Goal: Task Accomplishment & Management: Manage account settings

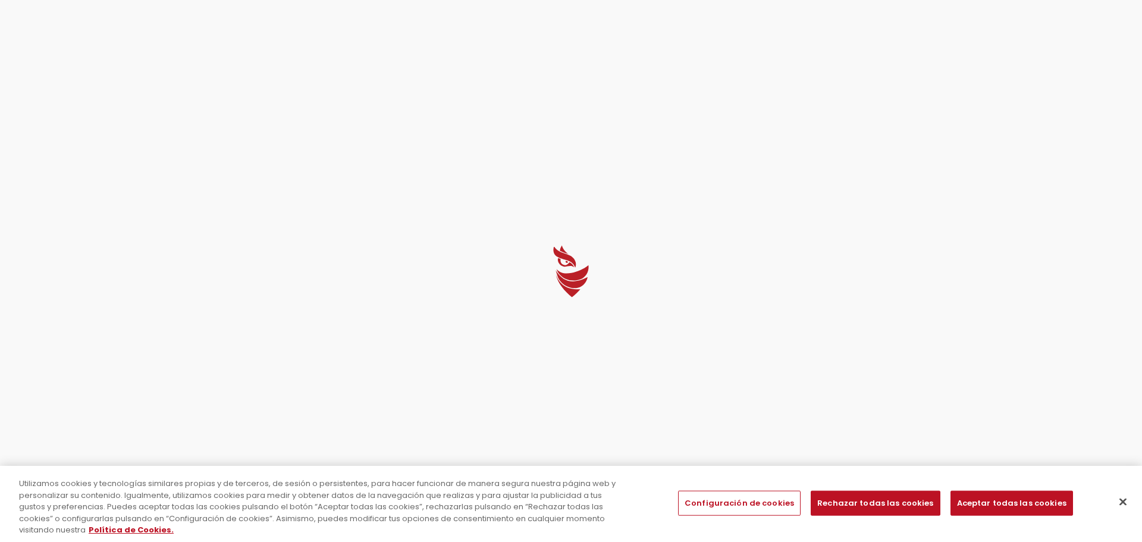
click at [520, 161] on div at bounding box center [571, 271] width 1142 height 542
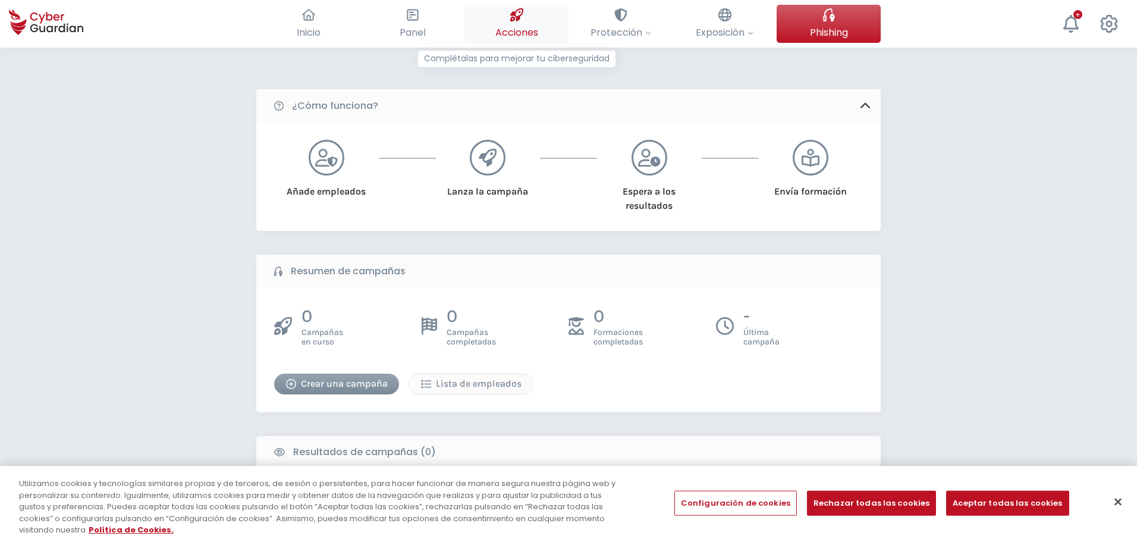
click at [509, 20] on button "Acciones Complétalas para mejorar tu ciberseguridad" at bounding box center [516, 24] width 104 height 38
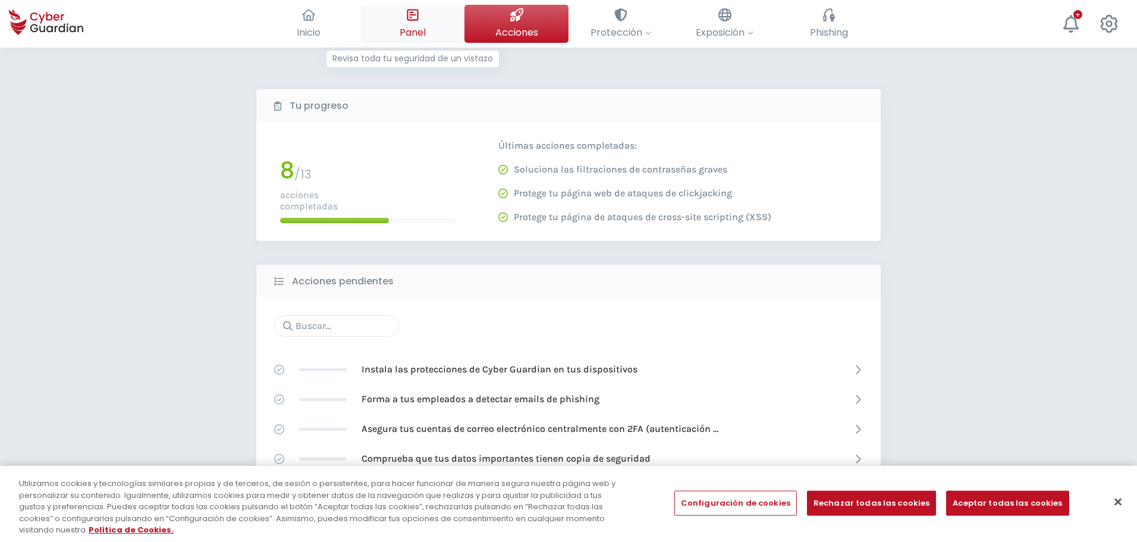
click at [433, 32] on button "Panel Revisa toda tu seguridad de un vistazo" at bounding box center [412, 24] width 104 height 38
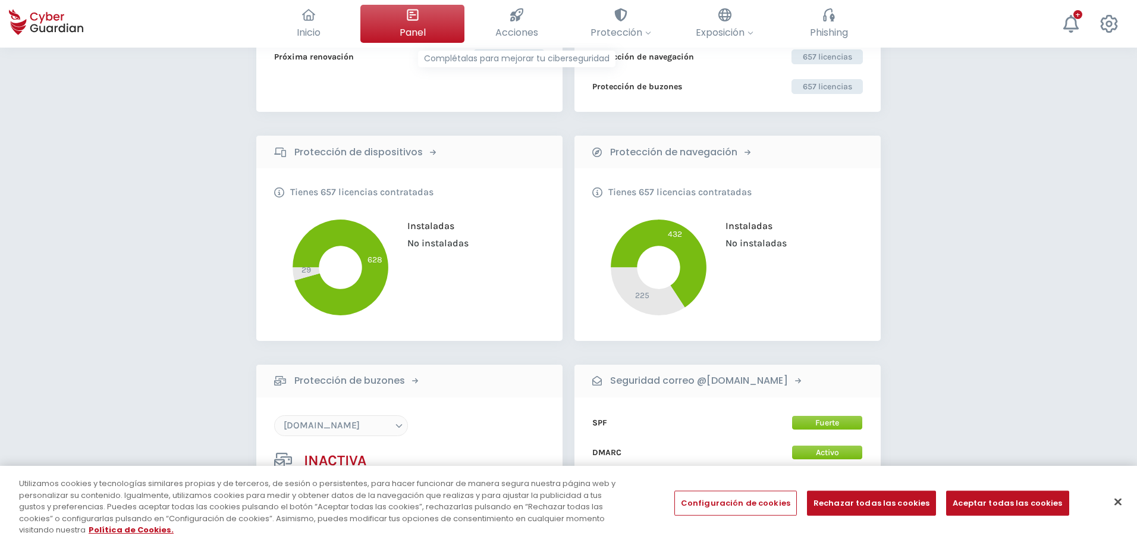
scroll to position [120, 0]
click at [393, 157] on b "Protección de dispositivos" at bounding box center [358, 153] width 128 height 14
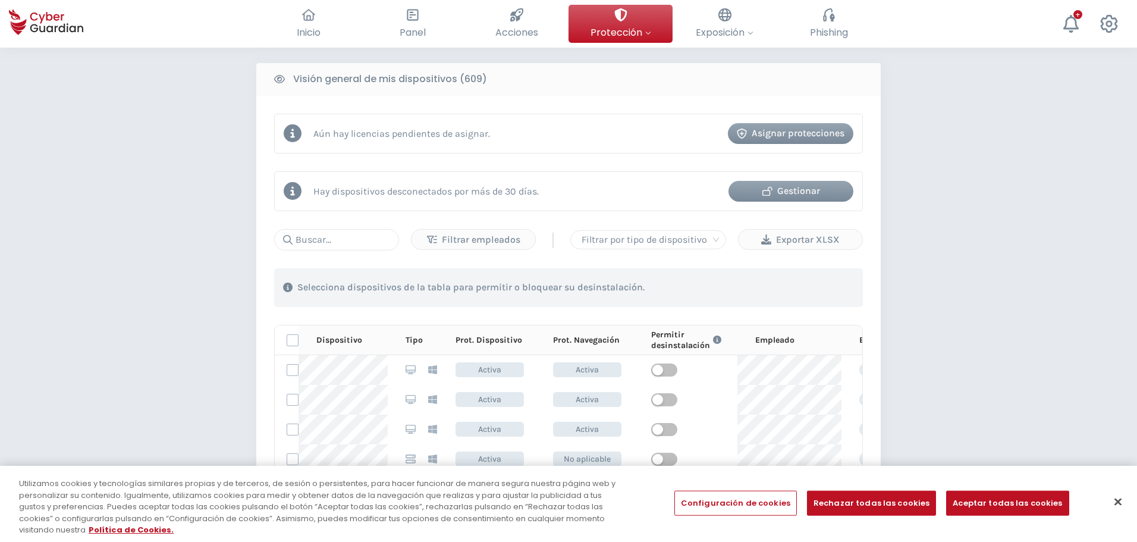
scroll to position [475, 0]
click at [333, 240] on input "text" at bounding box center [336, 238] width 125 height 21
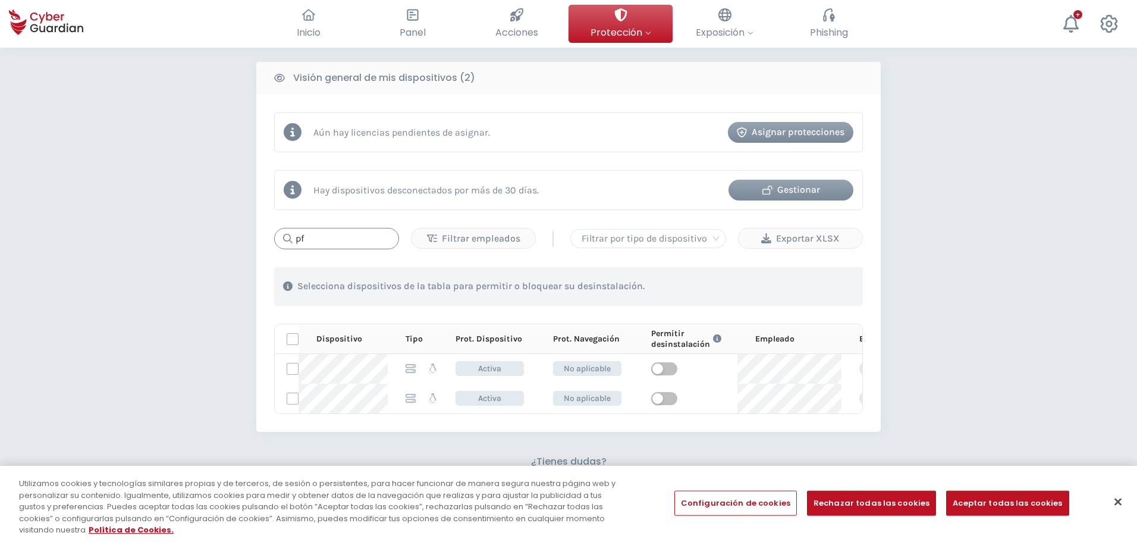
type input "p"
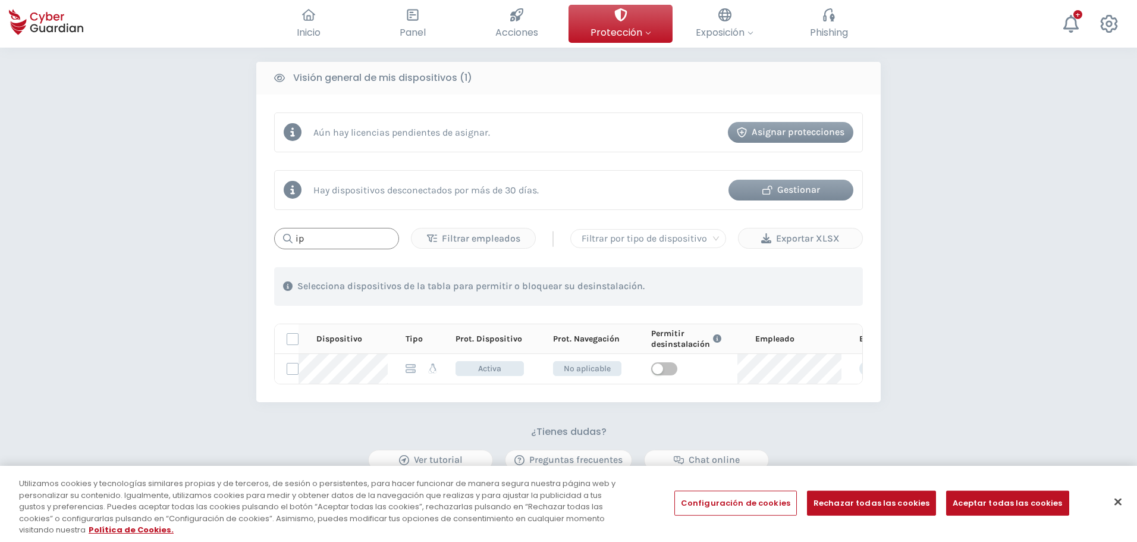
type input "i"
click at [333, 240] on input "pass" at bounding box center [336, 238] width 125 height 21
click at [333, 240] on input "sate" at bounding box center [336, 238] width 125 height 21
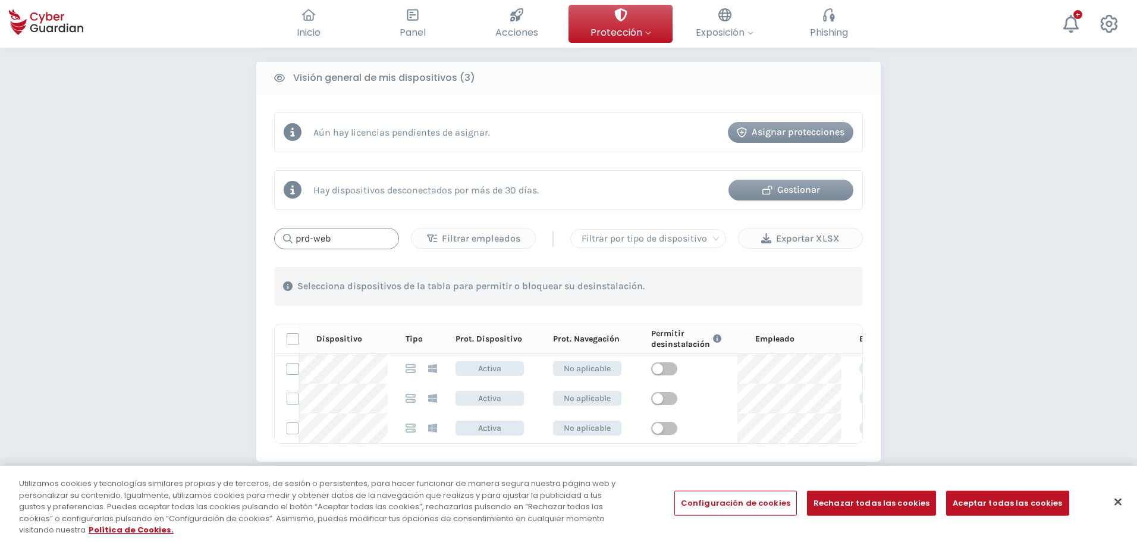
drag, startPoint x: 349, startPoint y: 230, endPoint x: 260, endPoint y: 243, distance: 90.1
click at [260, 243] on div "Aún hay licencias pendientes de asignar. Asignar protecciones Hay dispositivos …" at bounding box center [568, 278] width 624 height 367
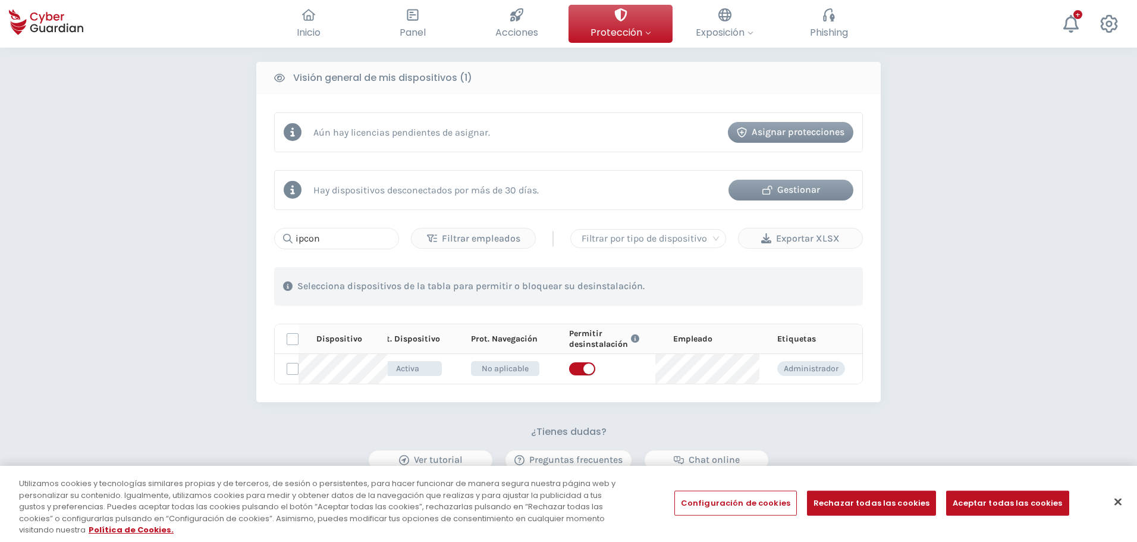
scroll to position [0, 0]
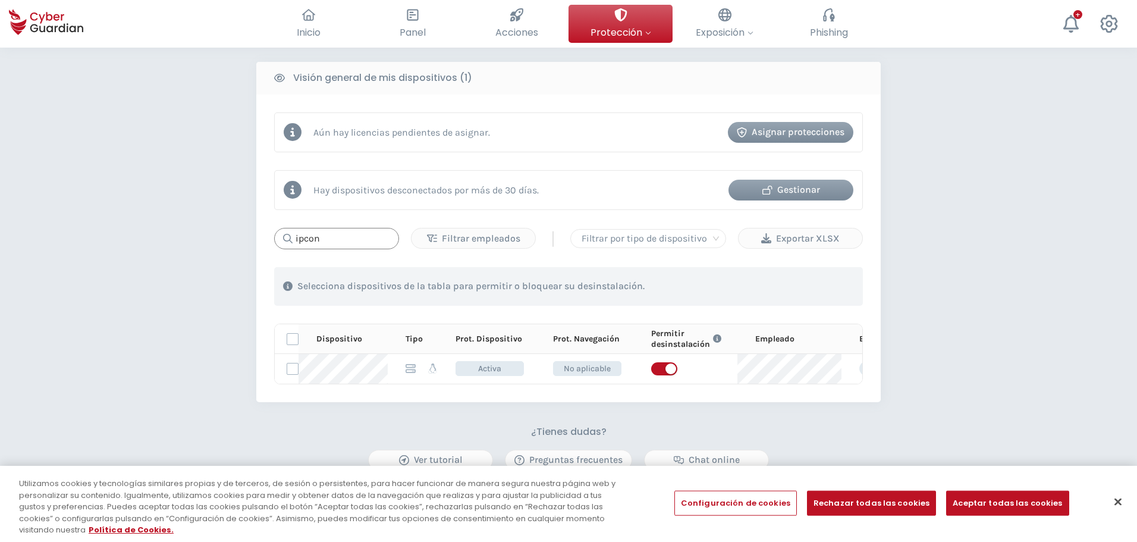
click at [330, 245] on input "ipcon" at bounding box center [336, 238] width 125 height 21
click at [331, 245] on input "ipcon" at bounding box center [336, 238] width 125 height 21
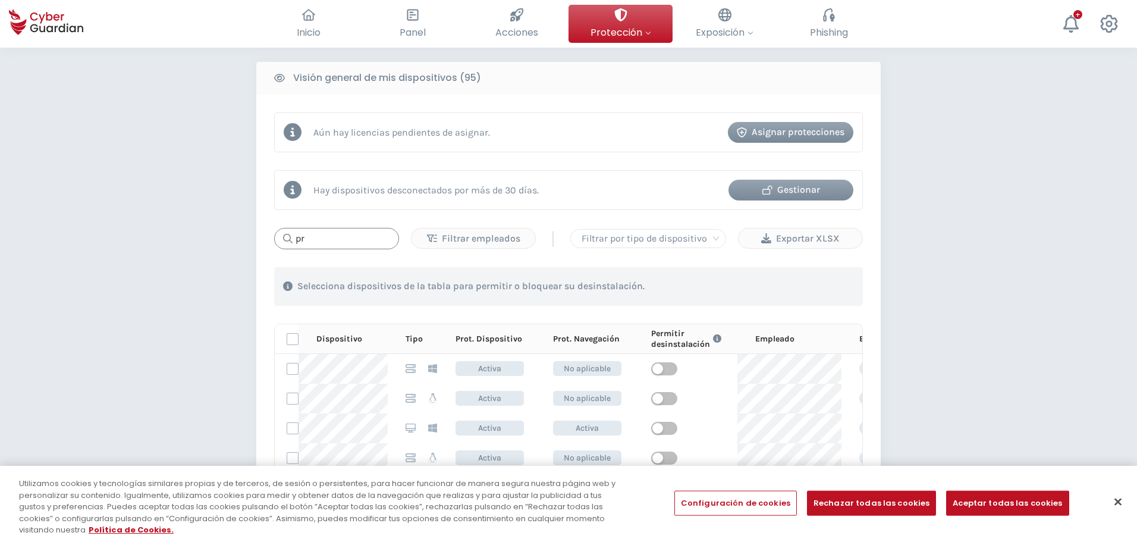
type input "p"
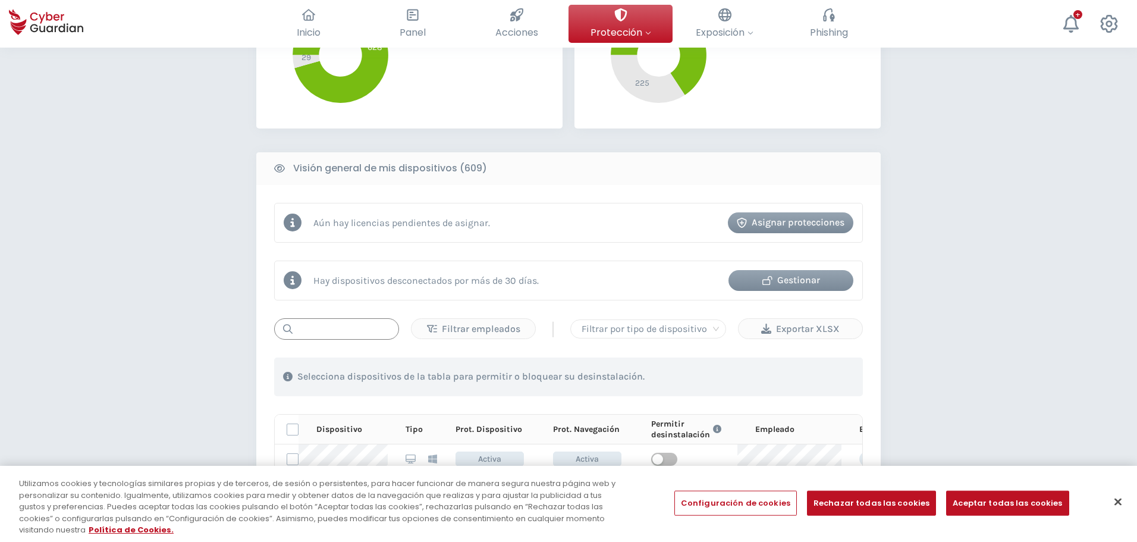
scroll to position [384, 0]
click at [322, 328] on input "text" at bounding box center [336, 329] width 125 height 21
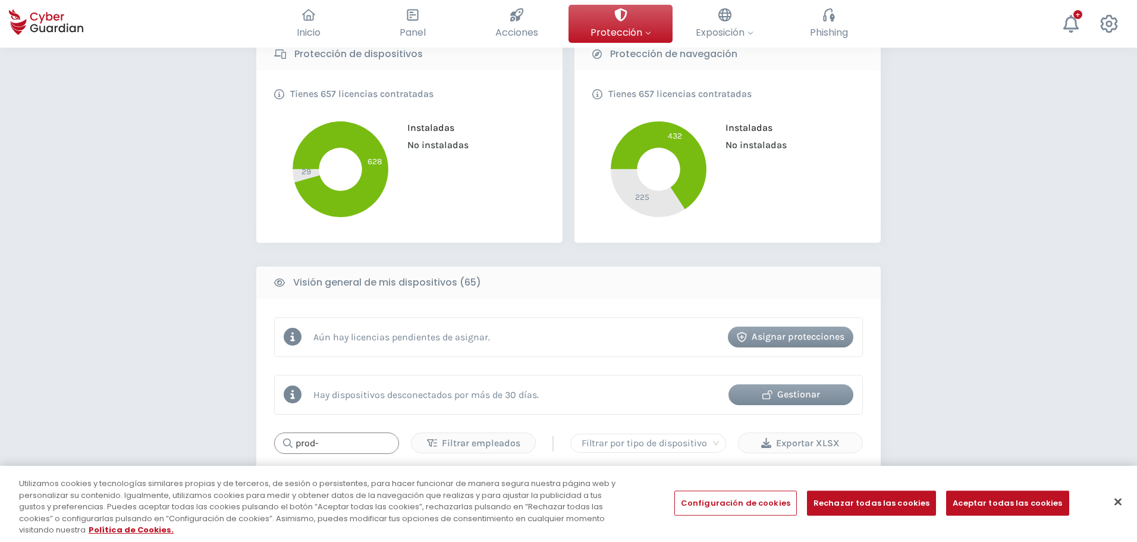
scroll to position [270, 0]
type input "p"
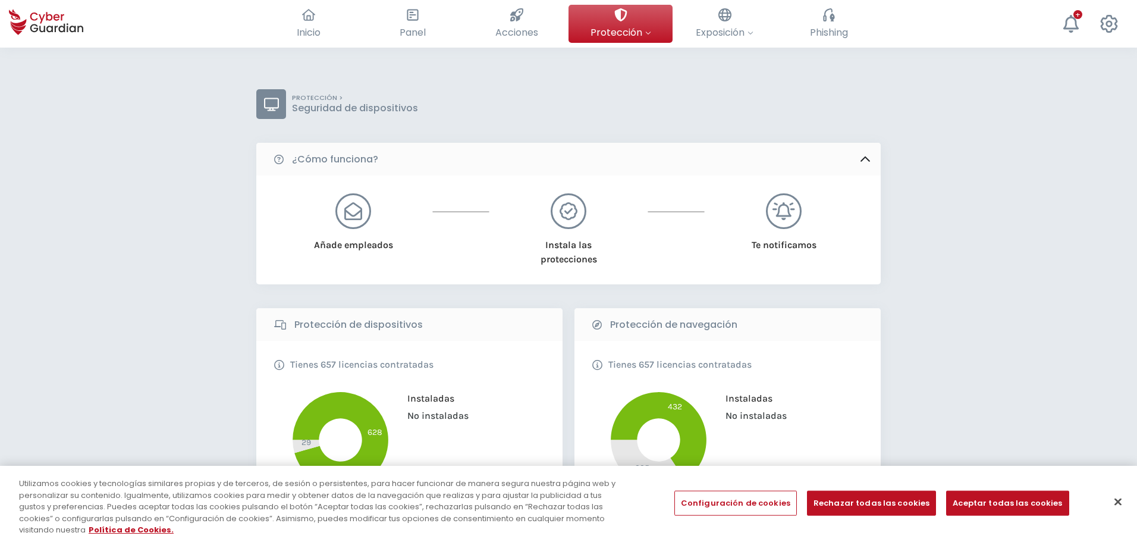
scroll to position [474, 0]
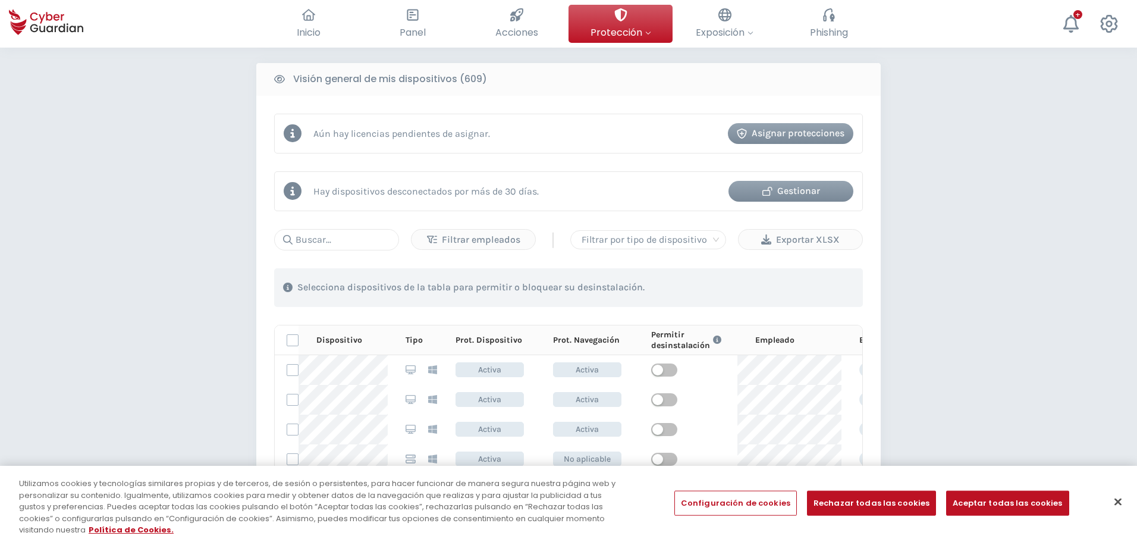
click at [1040, 242] on div "PROTECCIÓN > Seguridad de dispositivos ¿Cómo funciona? Añade empleados Instala …" at bounding box center [568, 249] width 1137 height 1351
click at [394, 195] on p "Hay dispositivos desconectados por más de 30 días." at bounding box center [425, 191] width 225 height 11
click at [796, 186] on div "Gestionar" at bounding box center [790, 191] width 107 height 14
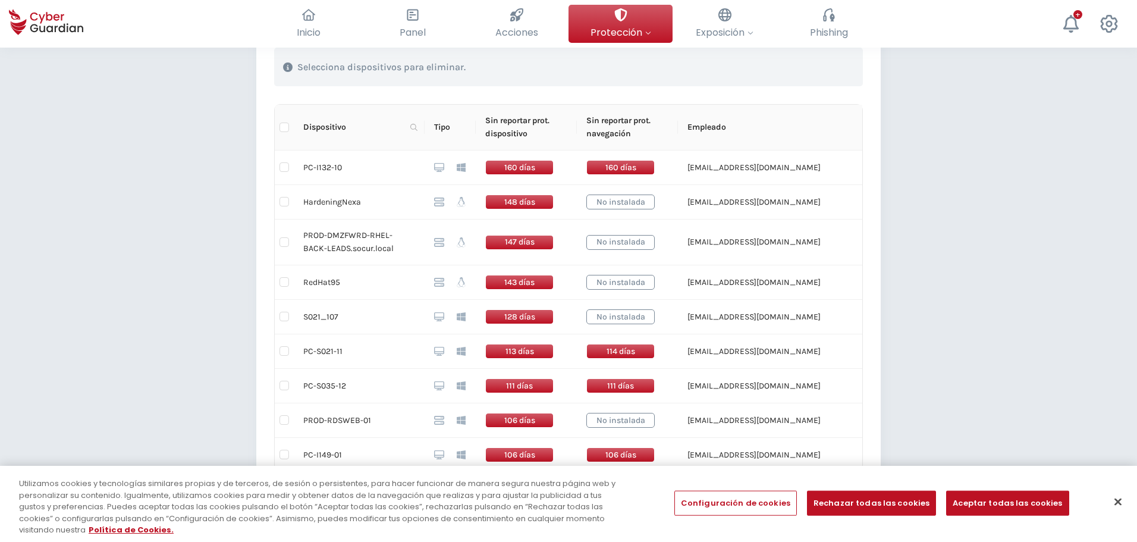
scroll to position [297, 0]
click at [402, 131] on span "Dispositivo" at bounding box center [354, 127] width 102 height 13
click at [412, 130] on icon at bounding box center [413, 127] width 7 height 7
click at [375, 158] on input "text" at bounding box center [356, 153] width 118 height 19
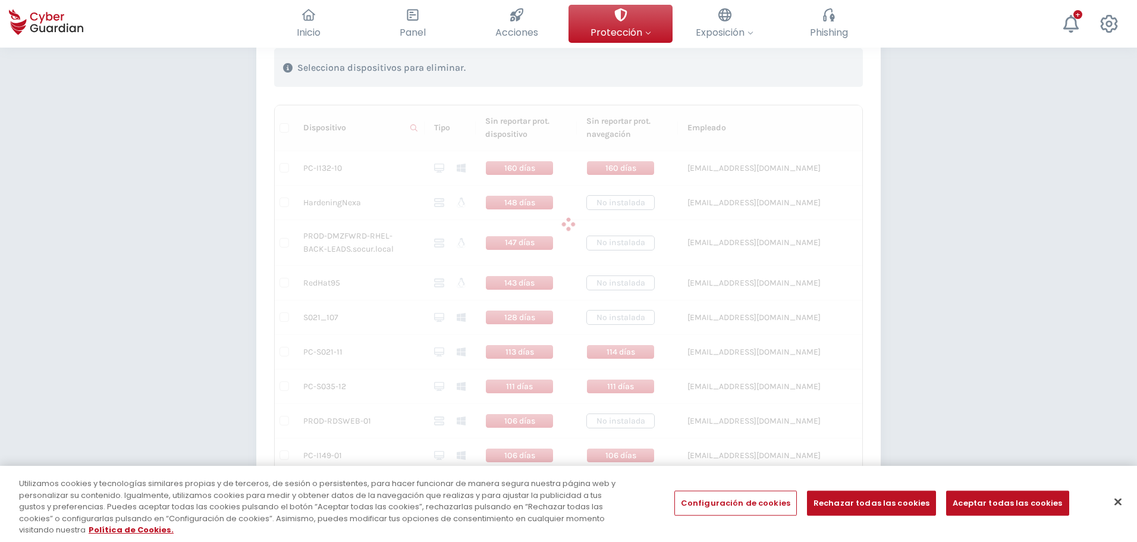
scroll to position [234, 0]
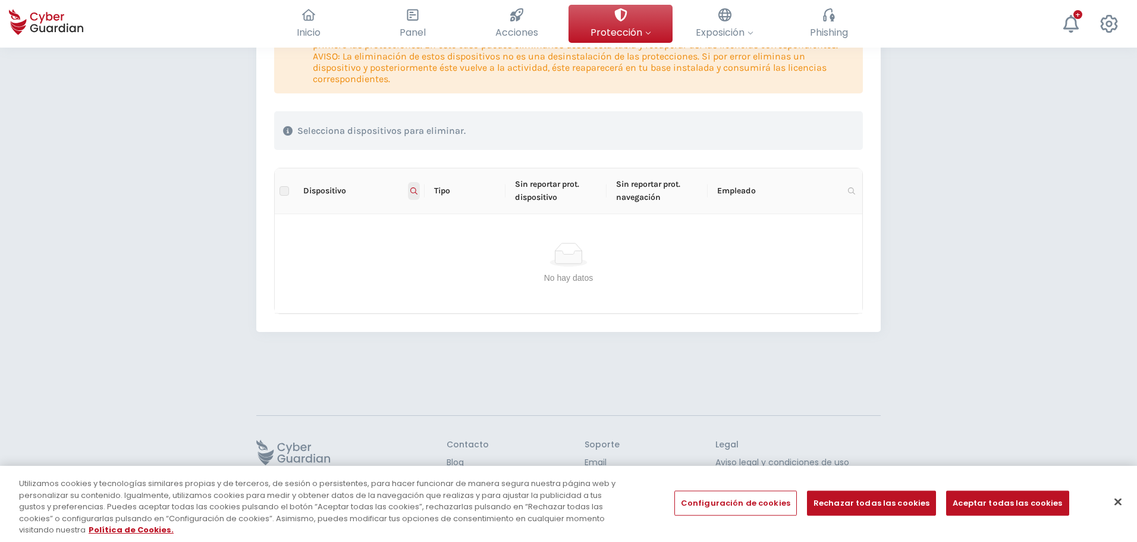
click at [417, 193] on icon at bounding box center [413, 190] width 7 height 7
click at [392, 208] on input "prod-" at bounding box center [356, 216] width 118 height 19
click at [413, 184] on span at bounding box center [414, 191] width 12 height 18
click at [331, 238] on span "Reiniciar" at bounding box center [318, 237] width 32 height 13
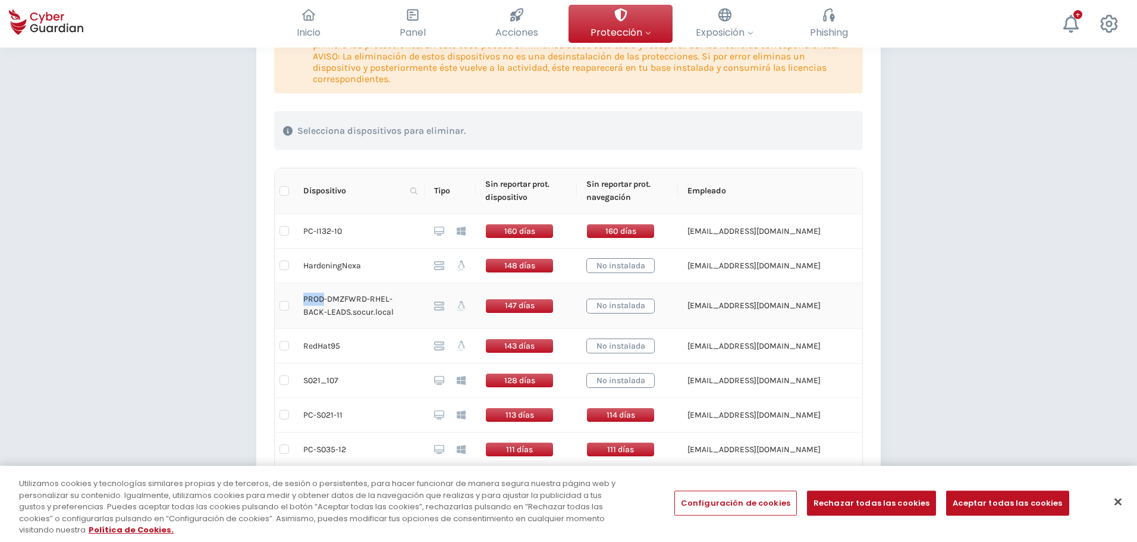
drag, startPoint x: 303, startPoint y: 298, endPoint x: 325, endPoint y: 302, distance: 23.0
click at [325, 302] on td "PROD-DMZFWRD-RHEL-BACK-LEADS.socur.local" at bounding box center [359, 306] width 131 height 46
copy td "PROD"
click at [417, 190] on icon at bounding box center [413, 190] width 7 height 7
drag, startPoint x: 350, startPoint y: 209, endPoint x: 354, endPoint y: 215, distance: 8.1
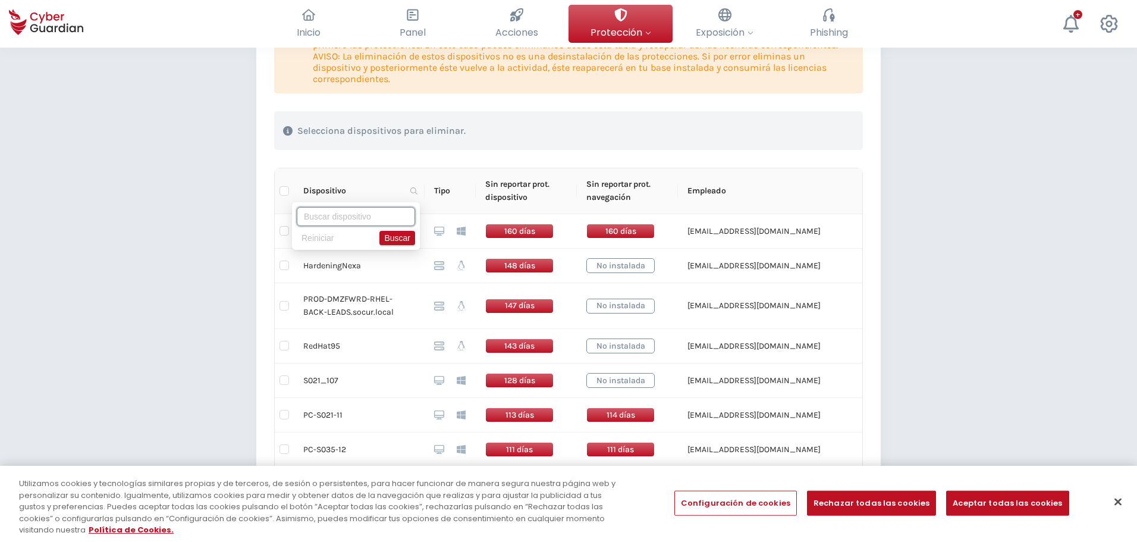
click at [350, 209] on input "text" at bounding box center [356, 216] width 118 height 19
paste input "PROD"
type input "PROD"
click at [391, 236] on span "Buscar" at bounding box center [397, 237] width 26 height 13
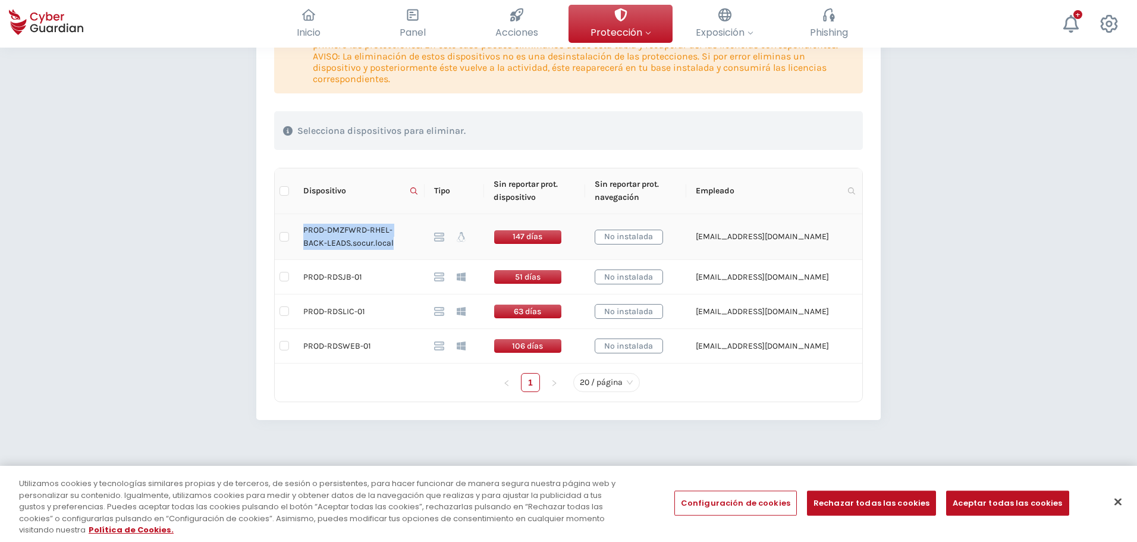
drag, startPoint x: 375, startPoint y: 246, endPoint x: 304, endPoint y: 227, distance: 72.7
click at [304, 227] on td "PROD-DMZFWRD-RHEL-BACK-LEADS.socur.local" at bounding box center [359, 237] width 131 height 46
copy td "PROD-DMZFWRD-RHEL-BACK-LEADS.socur.local"
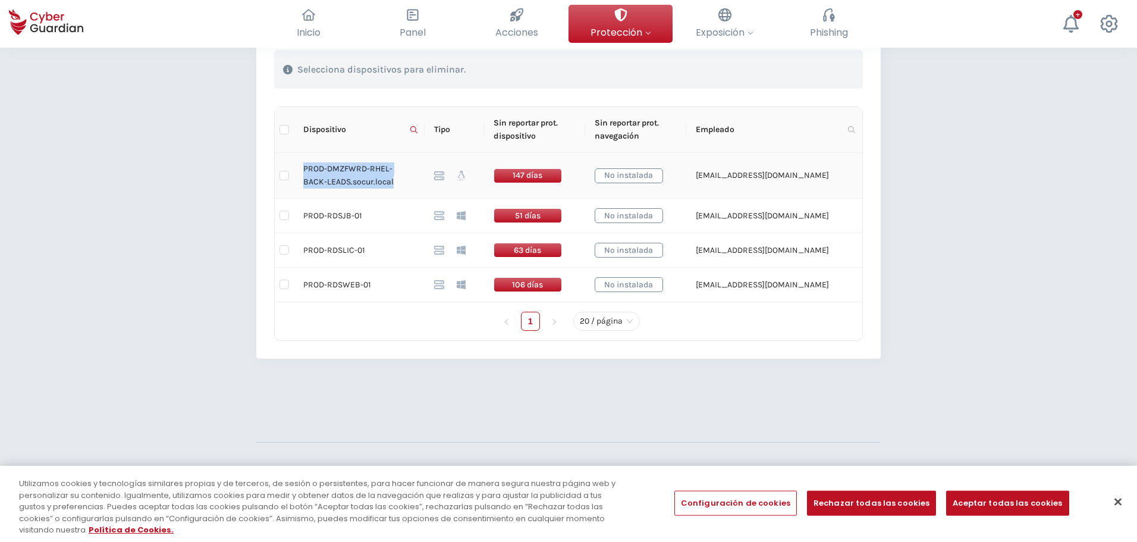
scroll to position [296, 0]
copy td "PROD-DMZFWRD-RHEL-BACK-LEADS.socur.local"
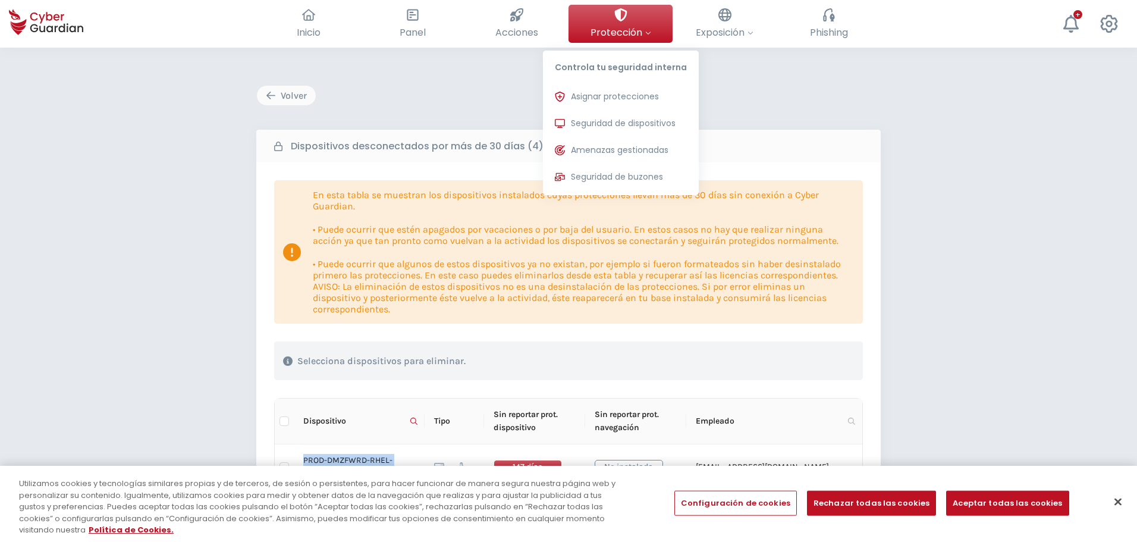
scroll to position [0, 0]
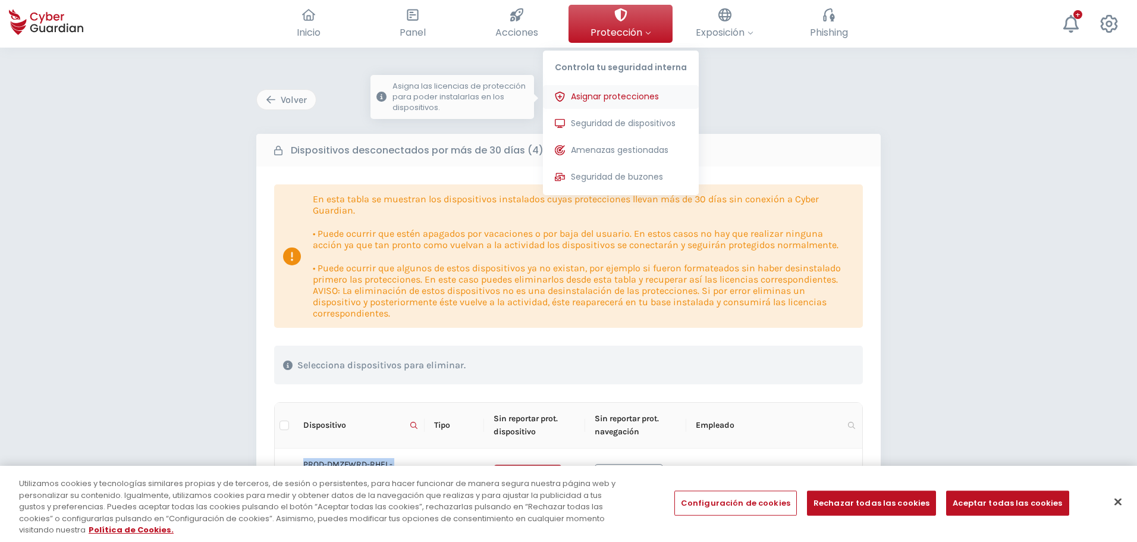
click at [639, 101] on span "Asignar protecciones" at bounding box center [615, 96] width 88 height 12
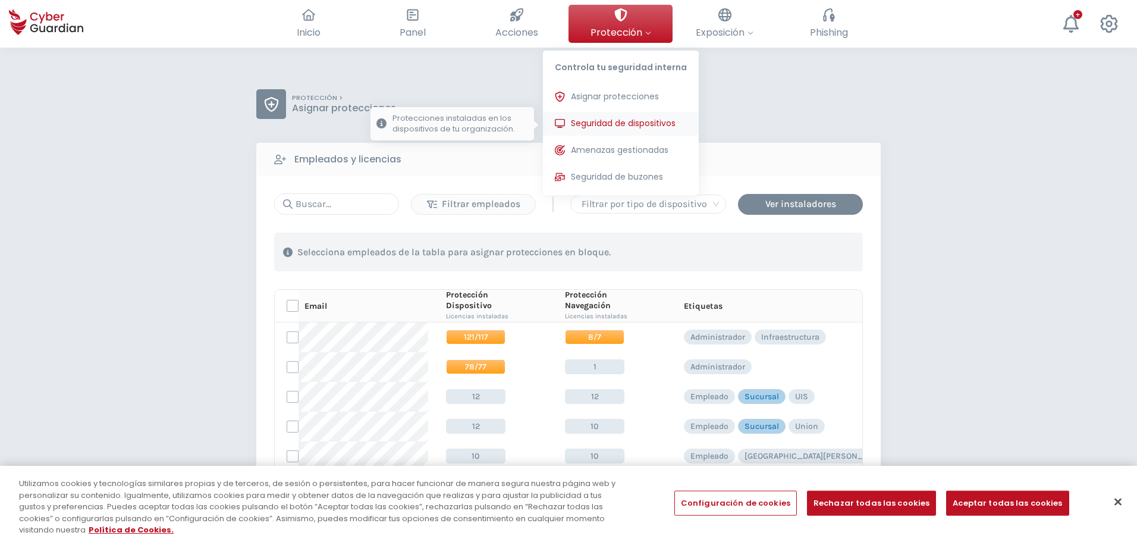
click at [633, 114] on button "Seguridad de dispositivos Protecciones instaladas en los dispositivos de tu org…" at bounding box center [621, 124] width 156 height 24
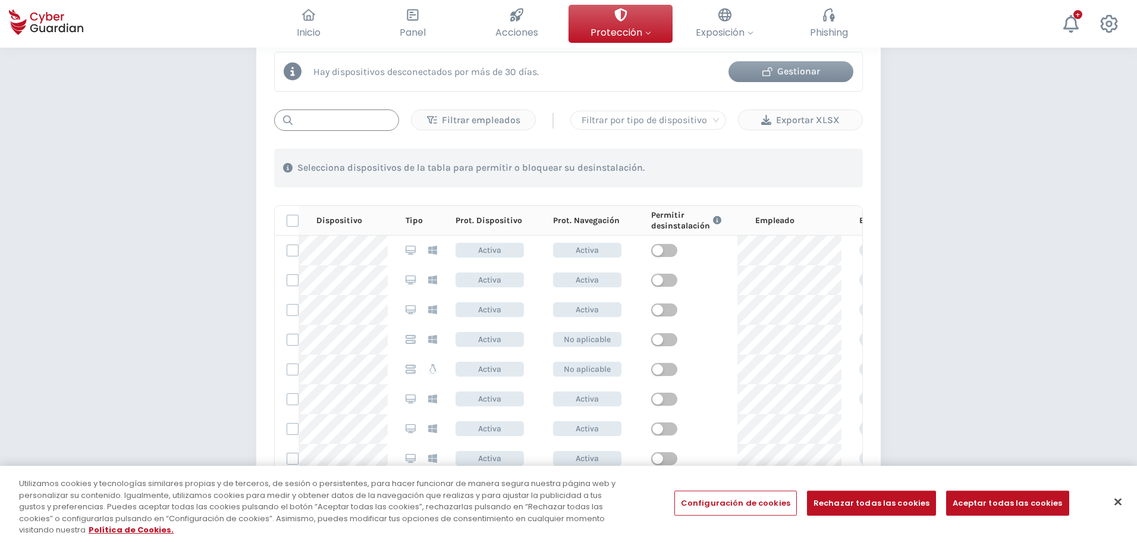
click at [335, 120] on input "text" at bounding box center [336, 119] width 125 height 21
paste input "PROD-DMZFWRD-RHEL-BACK-LEADS.socur.local"
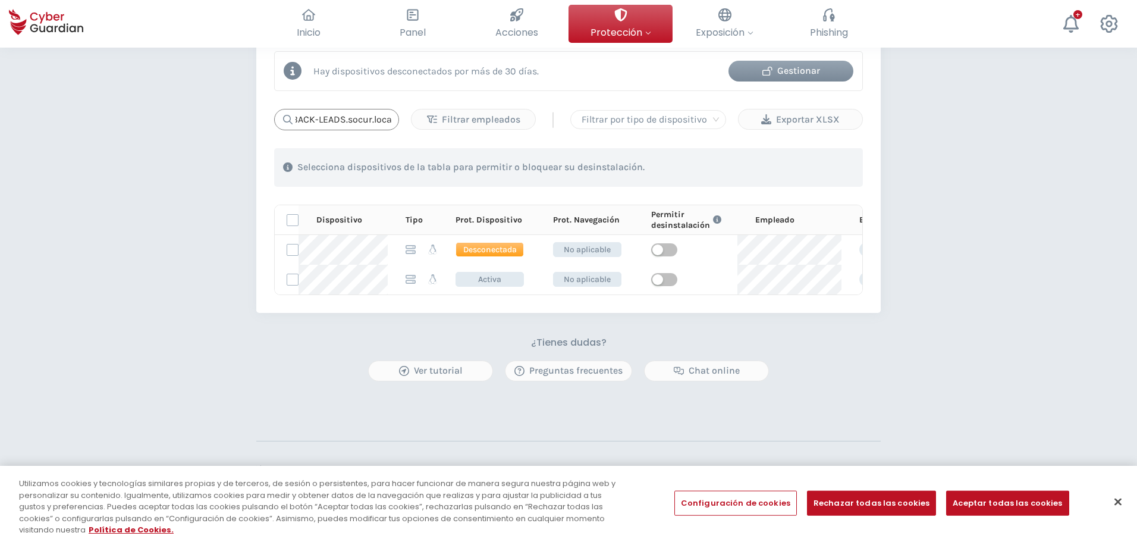
type input "PROD-DMZFWRD-RHEL-BACK-LEADS.socur.local"
click at [295, 251] on label at bounding box center [293, 250] width 12 height 12
click at [287, 251] on input "checkbox" at bounding box center [287, 249] width 0 height 11
click at [493, 250] on span "Desconectada" at bounding box center [490, 249] width 68 height 15
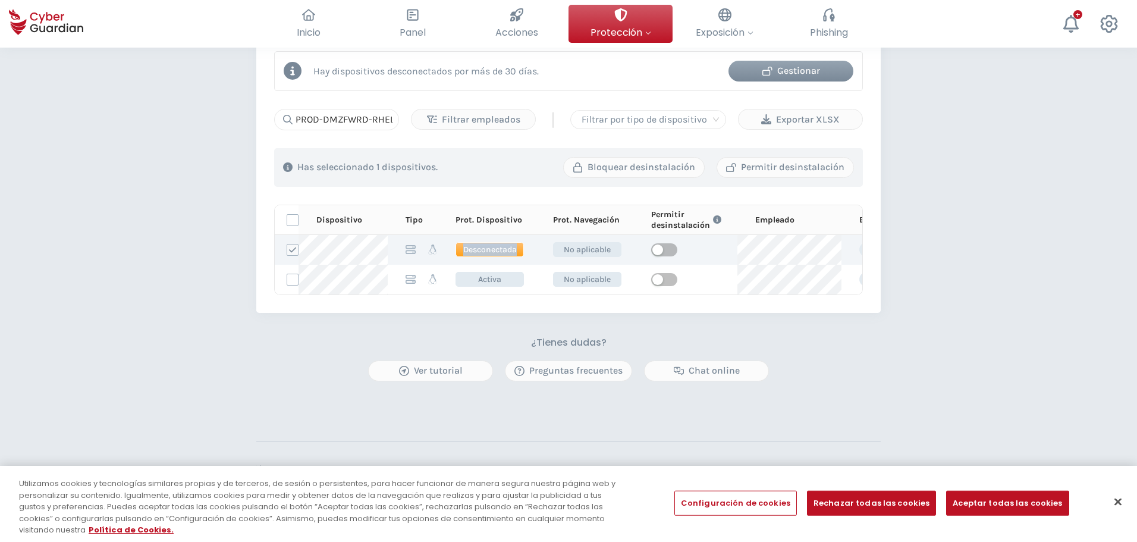
click at [493, 250] on span "Desconectada" at bounding box center [490, 249] width 68 height 15
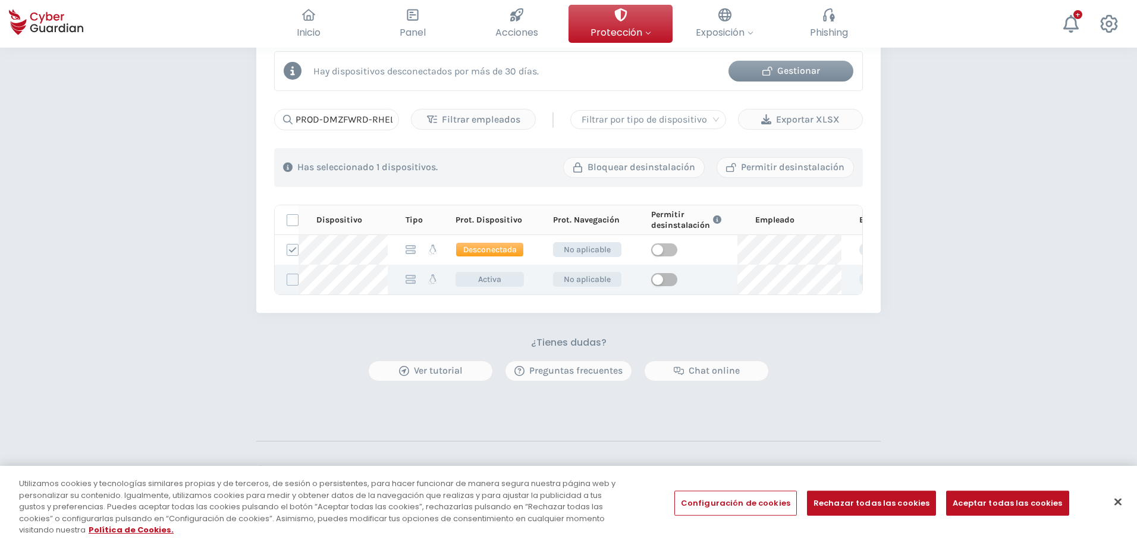
click at [498, 278] on span "Activa" at bounding box center [490, 279] width 68 height 15
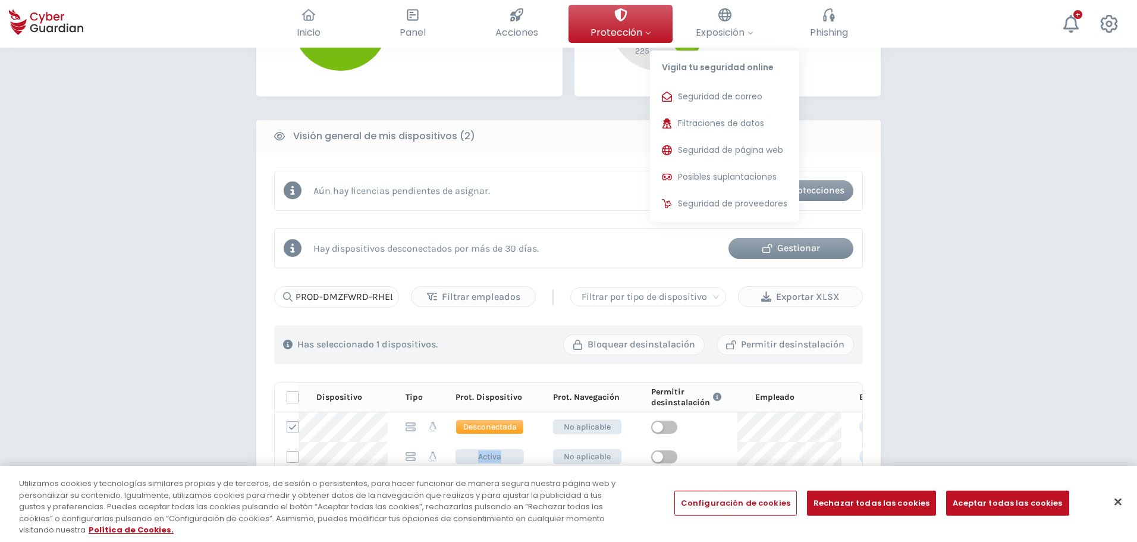
scroll to position [416, 0]
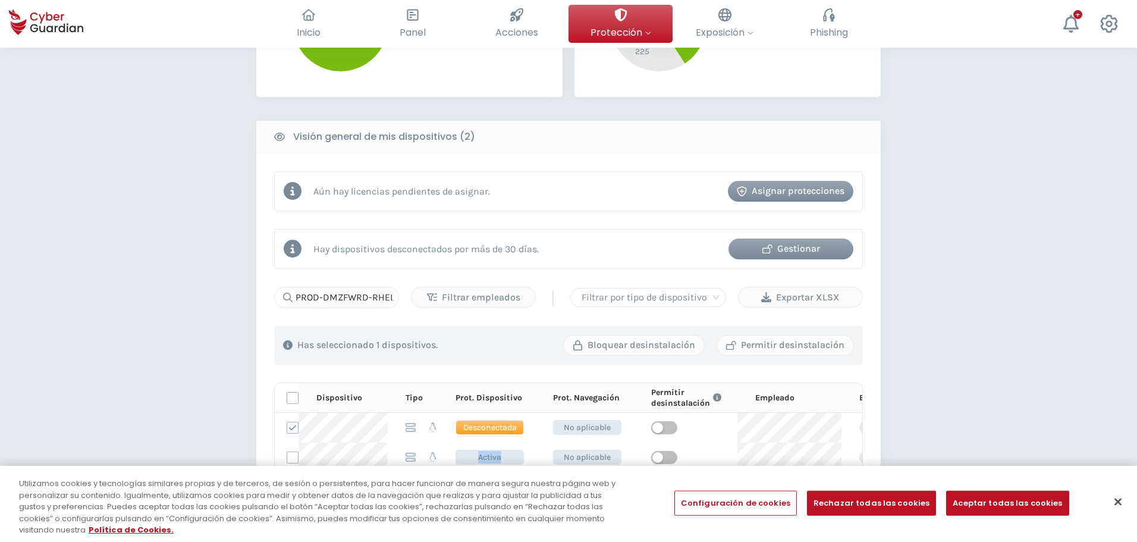
click at [821, 243] on div "Gestionar" at bounding box center [790, 248] width 107 height 14
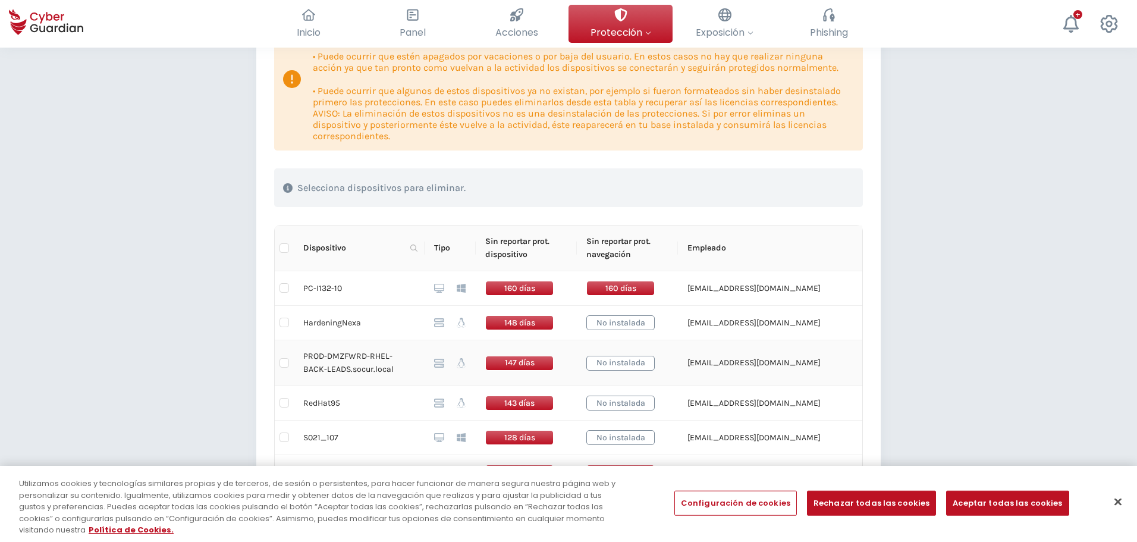
scroll to position [178, 0]
click at [282, 359] on input "checkbox" at bounding box center [285, 362] width 10 height 10
checkbox input "true"
click at [802, 191] on div "Eliminar dispositivos" at bounding box center [789, 187] width 109 height 14
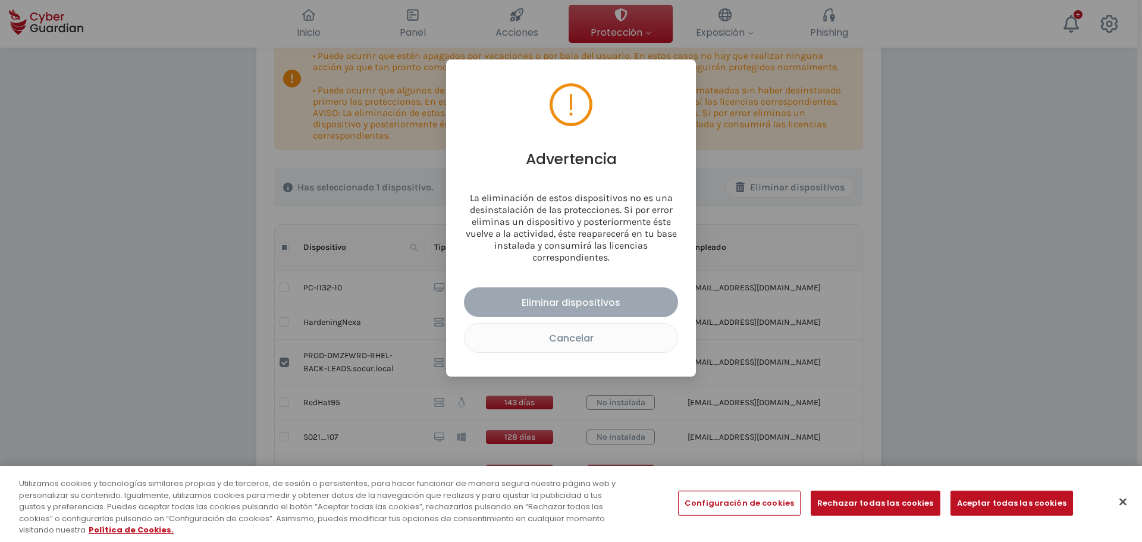
click at [645, 293] on button "Eliminar dispositivos" at bounding box center [571, 302] width 214 height 30
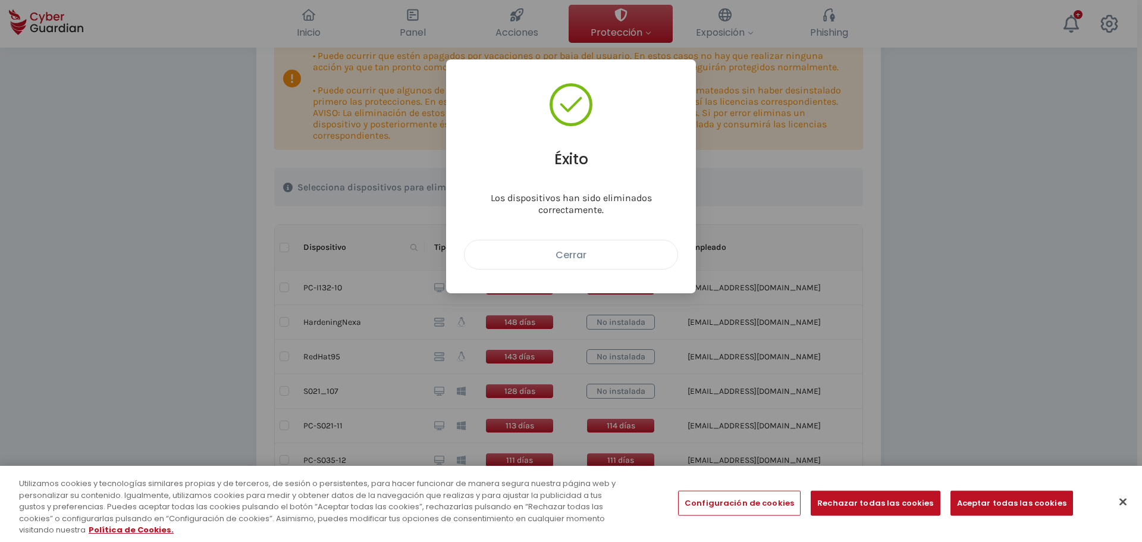
click at [644, 254] on div "Cerrar" at bounding box center [570, 254] width 195 height 15
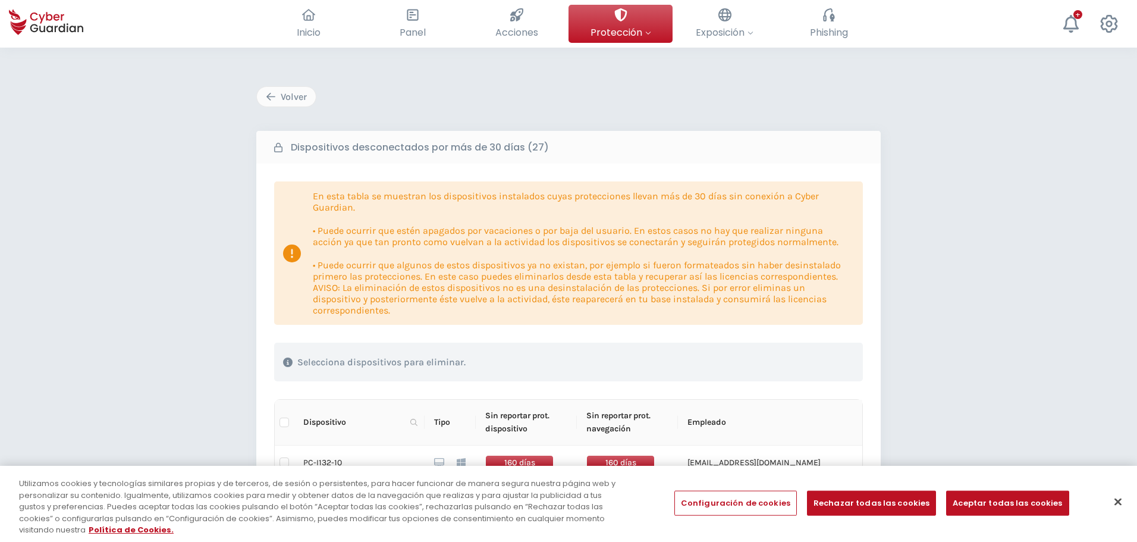
scroll to position [0, 0]
click at [273, 108] on button "Volver" at bounding box center [286, 99] width 60 height 21
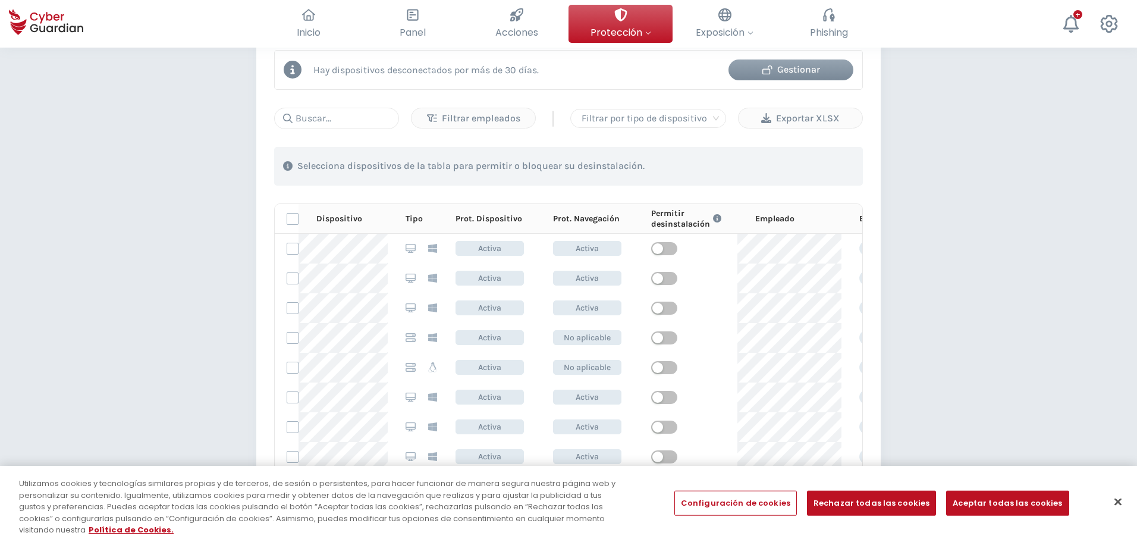
scroll to position [595, 0]
click at [348, 112] on input "text" at bounding box center [336, 118] width 125 height 21
paste input "PROD-DMZFWRD-RHEL-BACK-LEADS.socur.local"
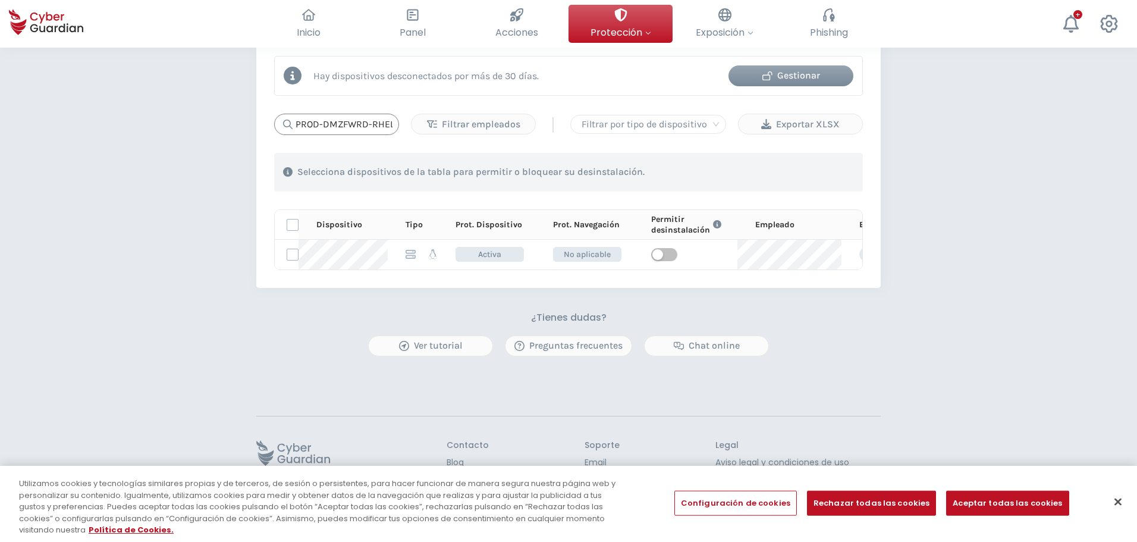
scroll to position [0, 106]
type input "PROD-DMZFWRD-RHEL-BACK-LEADS.socur.local"
click at [657, 249] on div "button" at bounding box center [657, 254] width 11 height 11
click at [669, 251] on div "button" at bounding box center [670, 254] width 11 height 11
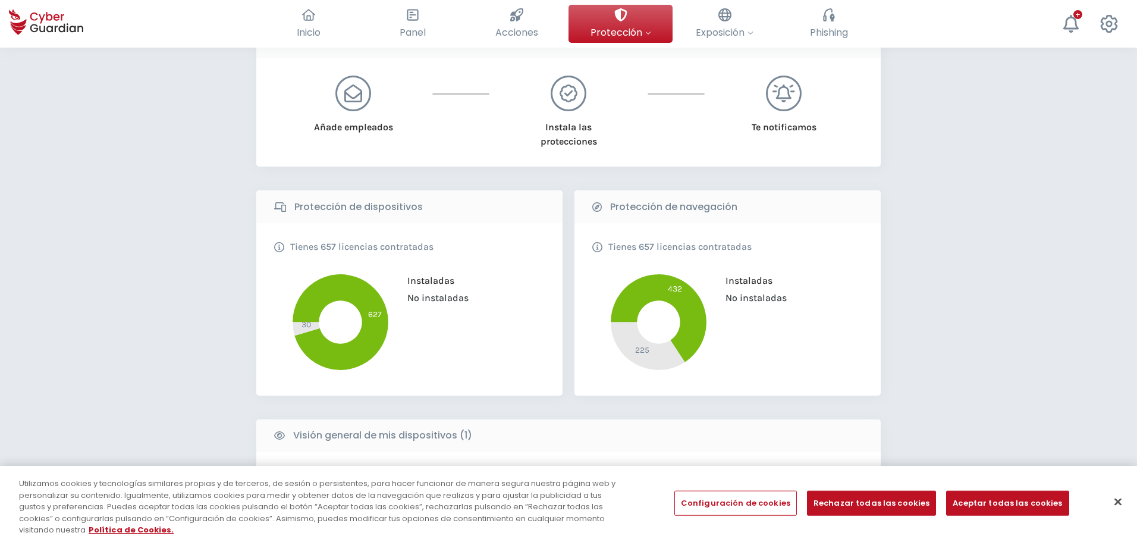
scroll to position [118, 0]
